Goal: Transaction & Acquisition: Book appointment/travel/reservation

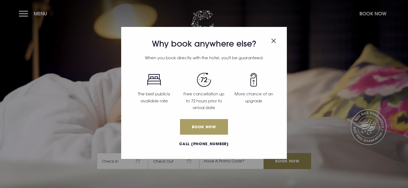
click at [212, 127] on link "Book Now" at bounding box center [204, 127] width 48 height 16
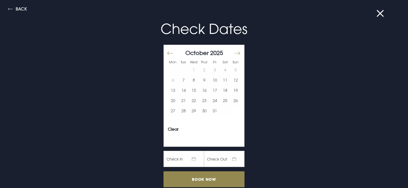
click at [234, 52] on button "Move forward to switch to the next month." at bounding box center [237, 52] width 6 height 11
click at [191, 110] on button "26" at bounding box center [194, 111] width 11 height 10
click at [199, 111] on button "27" at bounding box center [204, 111] width 11 height 10
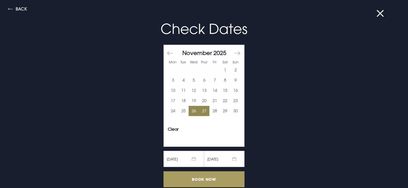
click at [202, 179] on input "Book Now" at bounding box center [204, 180] width 81 height 16
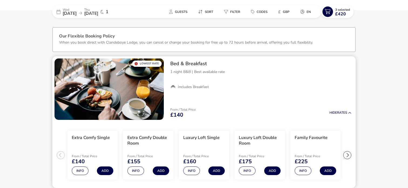
scroll to position [42, 0]
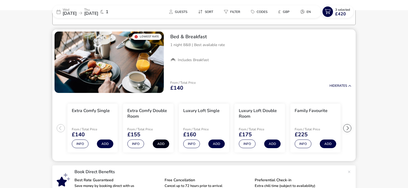
click at [161, 143] on button "Add" at bounding box center [161, 144] width 16 height 9
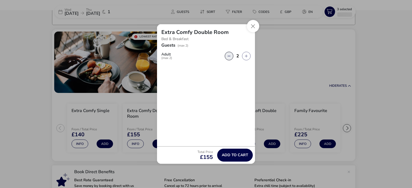
click at [231, 56] on button "button" at bounding box center [229, 56] width 9 height 9
type input "1"
click at [235, 156] on span "Add to cart" at bounding box center [235, 155] width 26 height 4
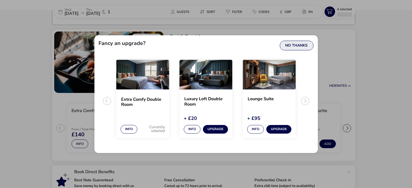
click at [302, 46] on button "No Thanks" at bounding box center [297, 46] width 34 height 10
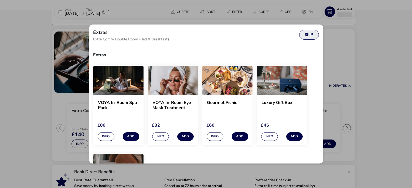
click at [308, 36] on button "Skip" at bounding box center [309, 35] width 20 height 10
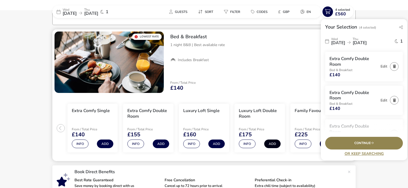
click at [271, 144] on button "Add" at bounding box center [272, 144] width 16 height 9
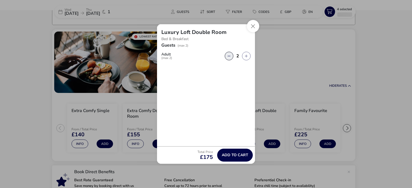
click at [230, 54] on button "button" at bounding box center [229, 56] width 9 height 9
click at [247, 55] on button "button" at bounding box center [246, 56] width 9 height 9
click at [229, 56] on button "button" at bounding box center [229, 56] width 9 height 9
click at [245, 56] on button "button" at bounding box center [246, 56] width 9 height 9
type input "2"
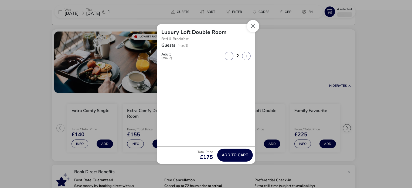
click at [255, 26] on button "Close" at bounding box center [253, 26] width 12 height 12
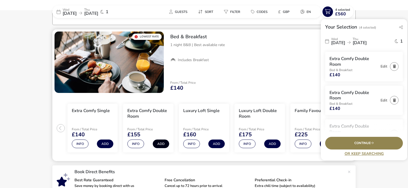
click at [158, 144] on button "Add" at bounding box center [161, 144] width 16 height 9
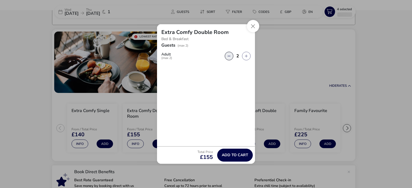
click at [226, 55] on button "button" at bounding box center [229, 56] width 9 height 9
click at [245, 56] on button "button" at bounding box center [246, 56] width 9 height 9
type input "2"
click at [253, 25] on button "Close" at bounding box center [253, 26] width 12 height 12
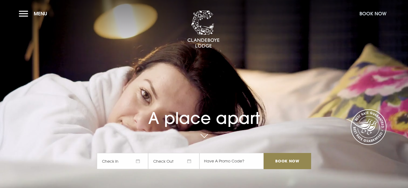
click at [367, 11] on button "Book Now" at bounding box center [373, 14] width 32 height 12
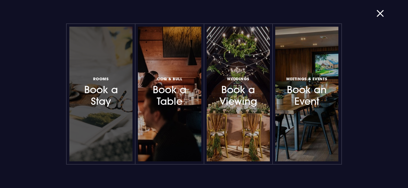
click at [103, 103] on h3 "Rooms Book a Stay" at bounding box center [100, 91] width 47 height 32
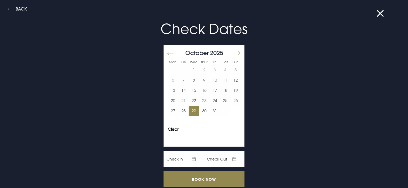
click at [190, 111] on button "29" at bounding box center [194, 111] width 11 height 10
click at [201, 110] on button "30" at bounding box center [204, 111] width 11 height 10
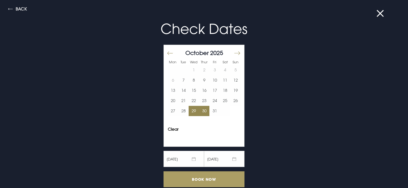
click at [207, 182] on input "Book Now" at bounding box center [204, 180] width 81 height 16
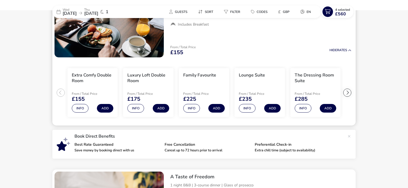
scroll to position [81, 0]
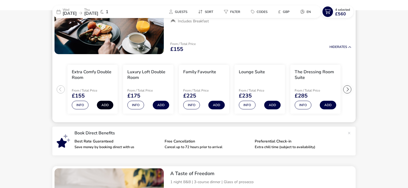
click at [106, 104] on button "Add" at bounding box center [105, 105] width 16 height 9
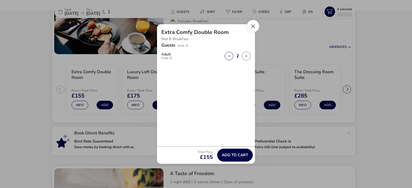
click at [256, 23] on button "Close" at bounding box center [253, 26] width 12 height 12
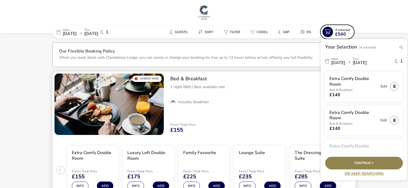
scroll to position [0, 0]
click at [292, 96] on div "Bed & Breakfast 1 night B&B | Best available rate Includes Breakfast" at bounding box center [261, 91] width 190 height 38
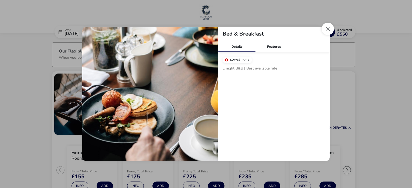
click at [330, 28] on button "Close modal" at bounding box center [328, 29] width 12 height 12
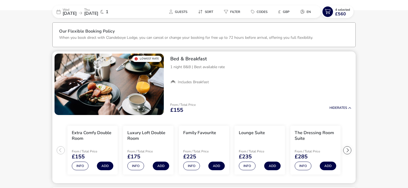
scroll to position [54, 0]
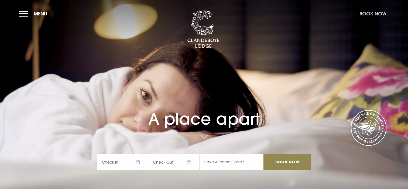
click at [381, 15] on button "Book Now" at bounding box center [373, 14] width 32 height 12
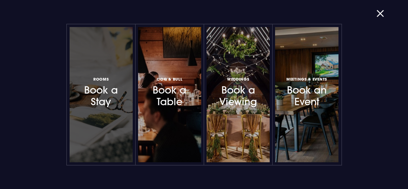
click at [114, 100] on h3 "Rooms Book a Stay" at bounding box center [101, 92] width 47 height 32
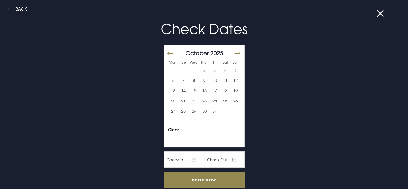
click at [234, 50] on button "Move forward to switch to the next month." at bounding box center [237, 52] width 6 height 11
click at [189, 110] on button "26" at bounding box center [194, 111] width 11 height 10
click at [199, 110] on button "27" at bounding box center [204, 111] width 11 height 10
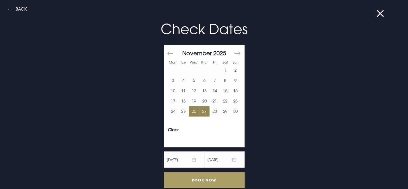
click at [208, 178] on input "Book Now" at bounding box center [204, 180] width 81 height 16
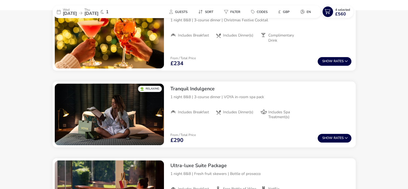
scroll to position [378, 0]
